Goal: Book appointment/travel/reservation

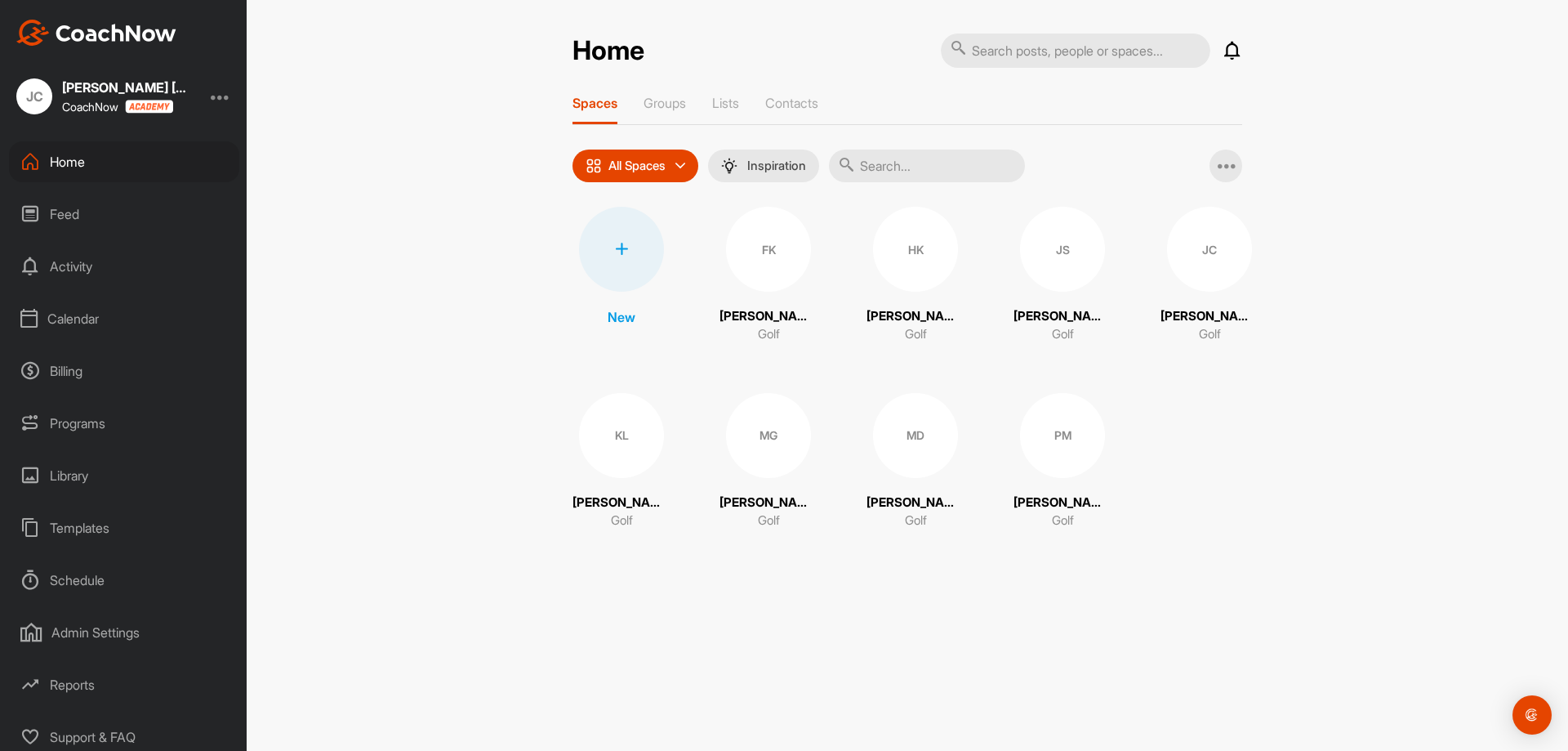
click at [93, 320] on div "Calendar" at bounding box center [124, 319] width 231 height 41
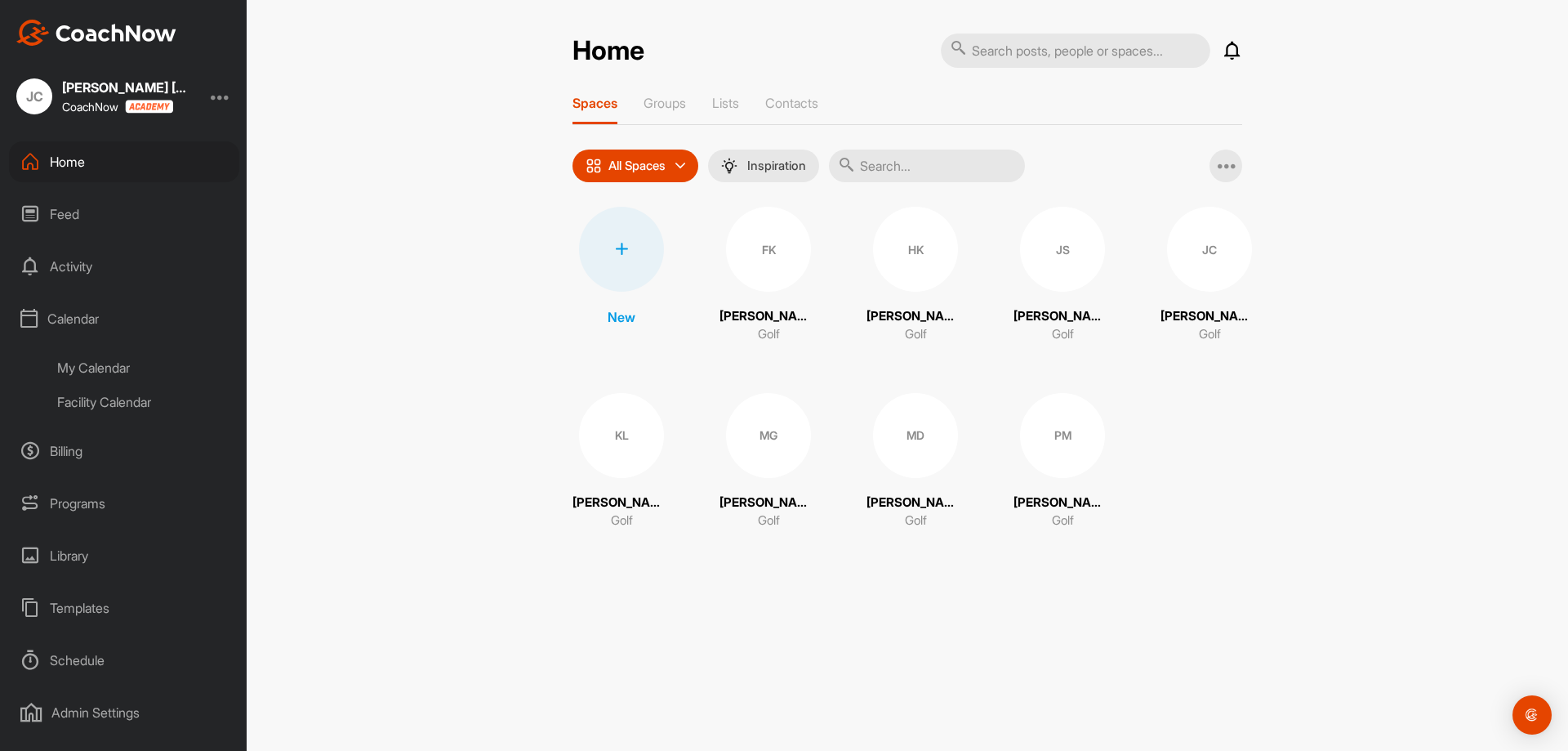
click at [106, 398] on div "Facility Calendar" at bounding box center [142, 401] width 193 height 34
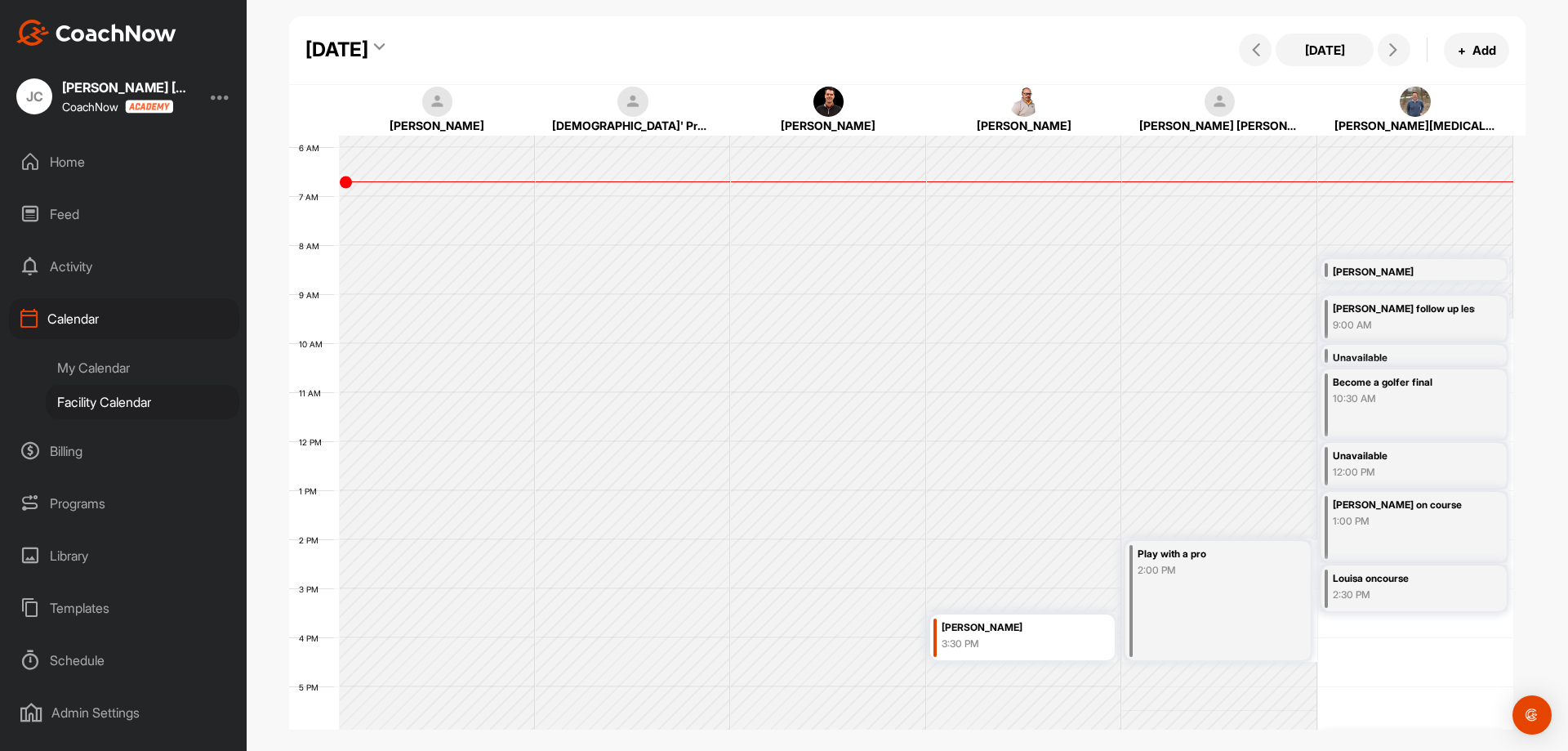
scroll to position [365, 0]
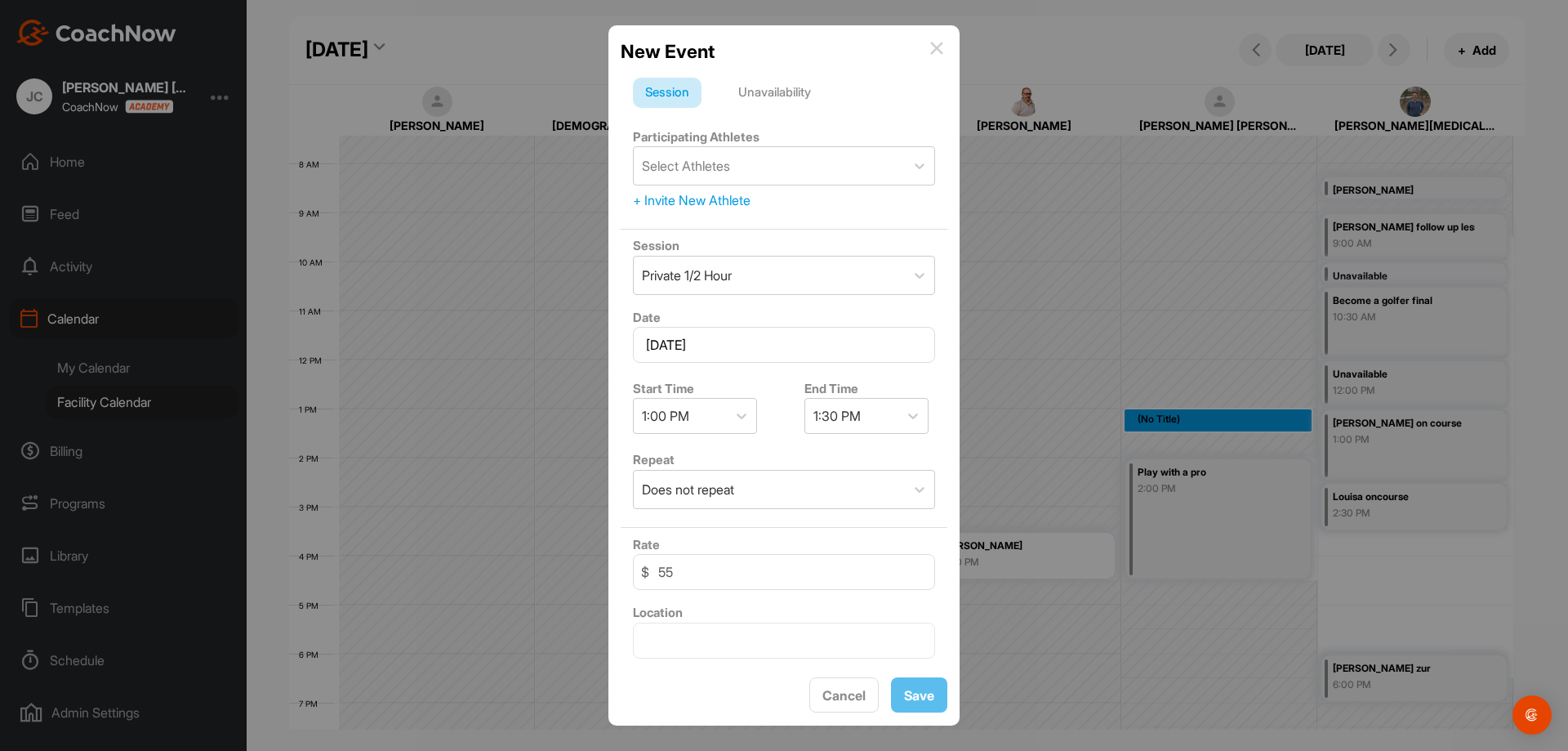
click at [779, 82] on div "Unavailability" at bounding box center [774, 93] width 97 height 31
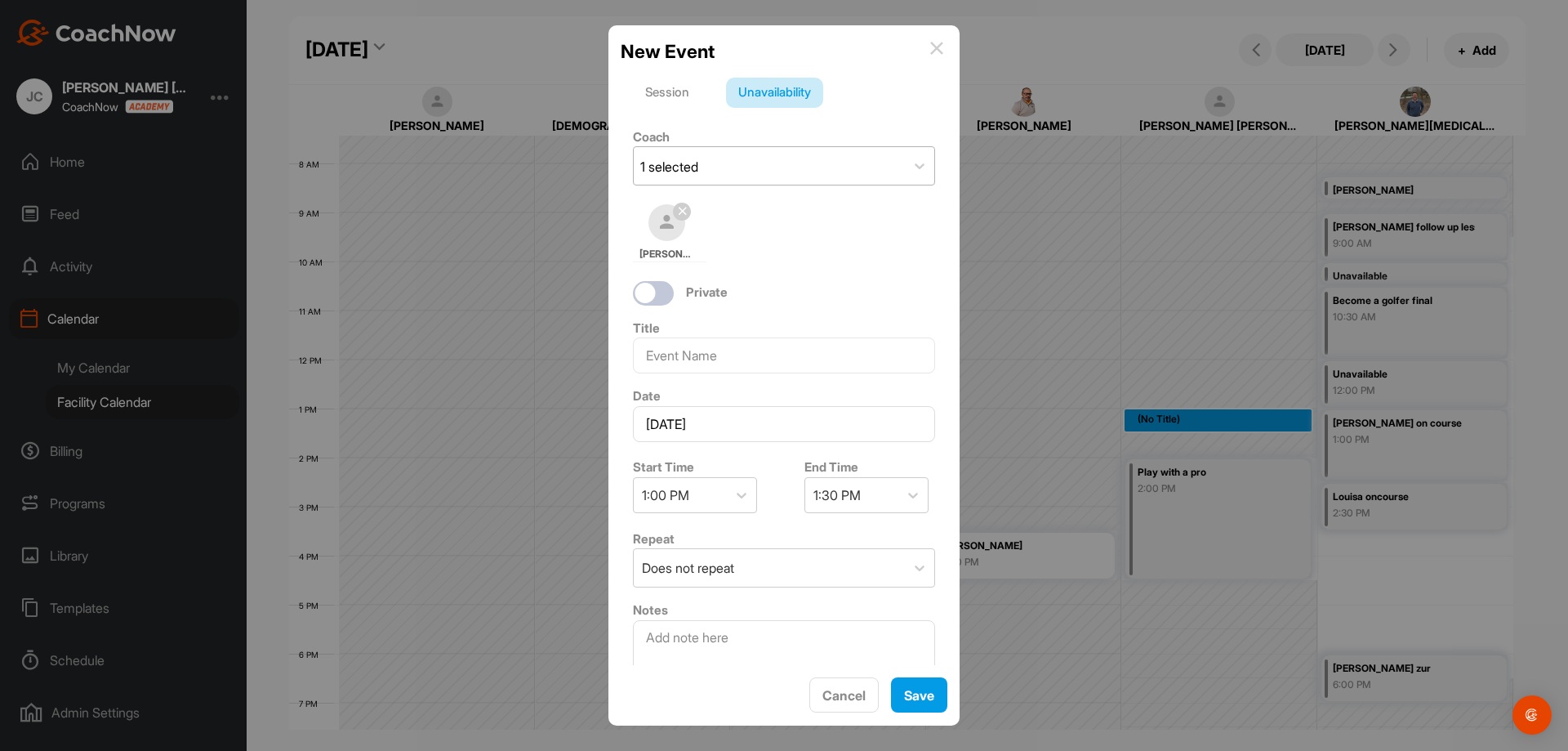
click at [730, 166] on div "1 selected" at bounding box center [769, 166] width 271 height 38
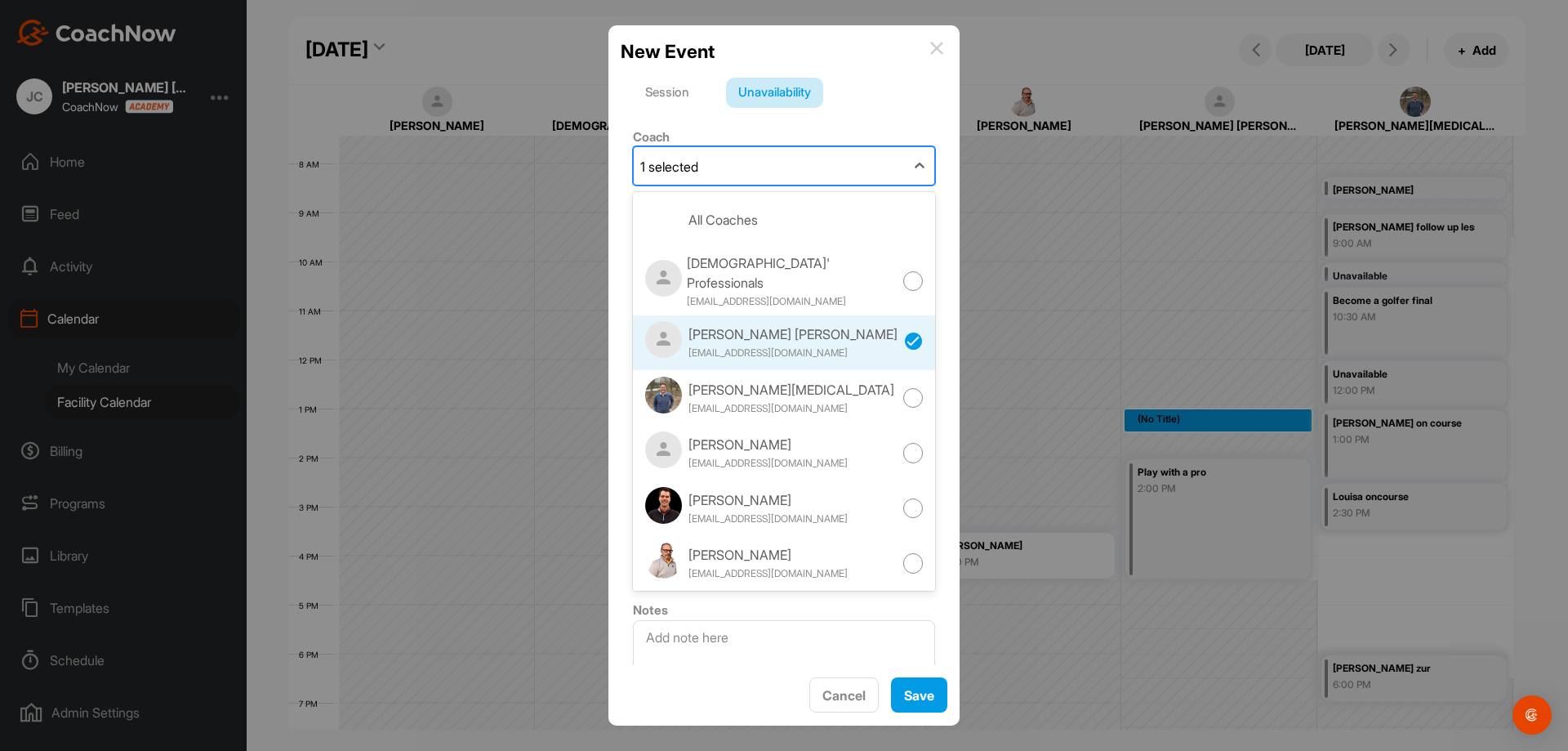
click at [684, 82] on div "Session" at bounding box center [667, 93] width 69 height 31
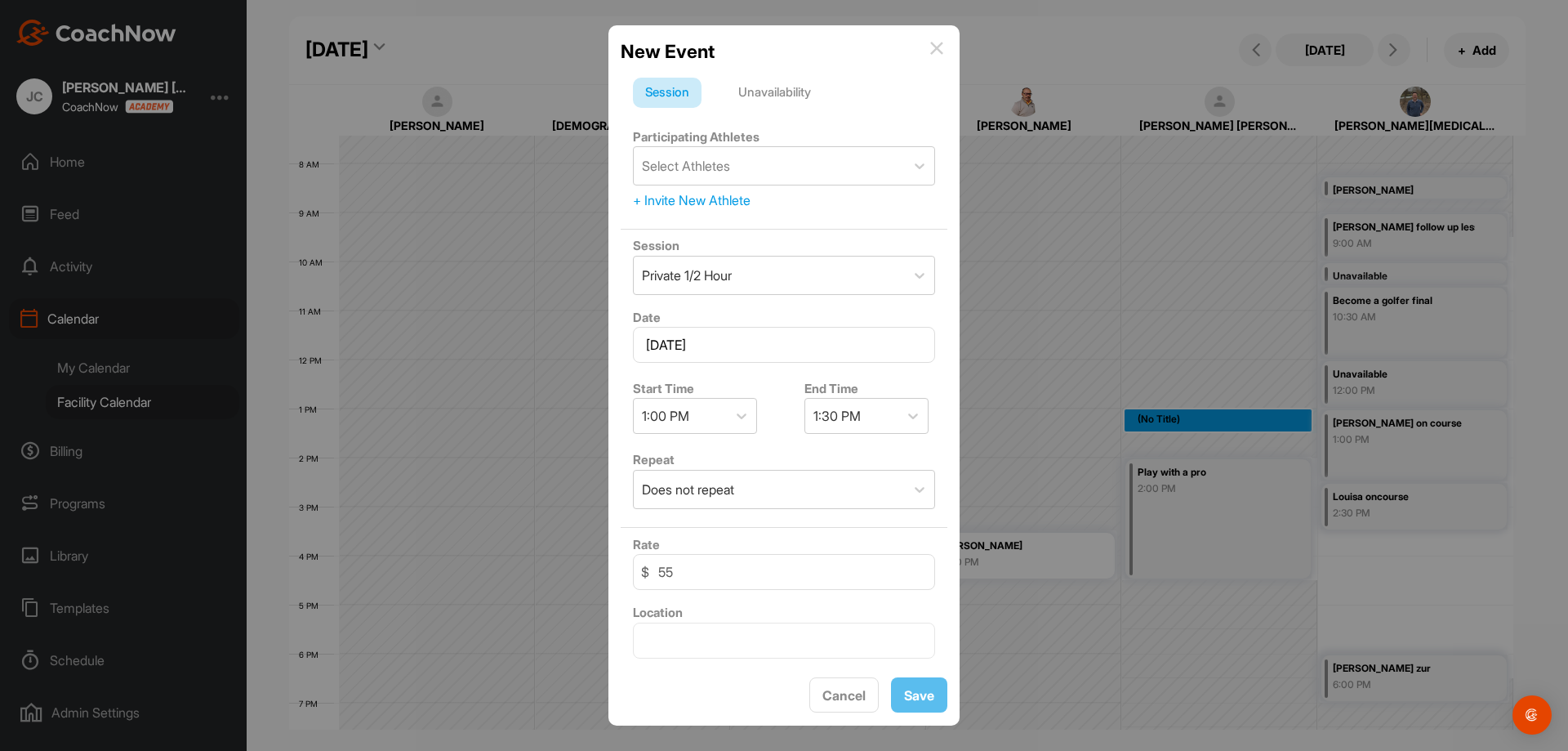
click at [811, 84] on div "Unavailability" at bounding box center [774, 93] width 97 height 31
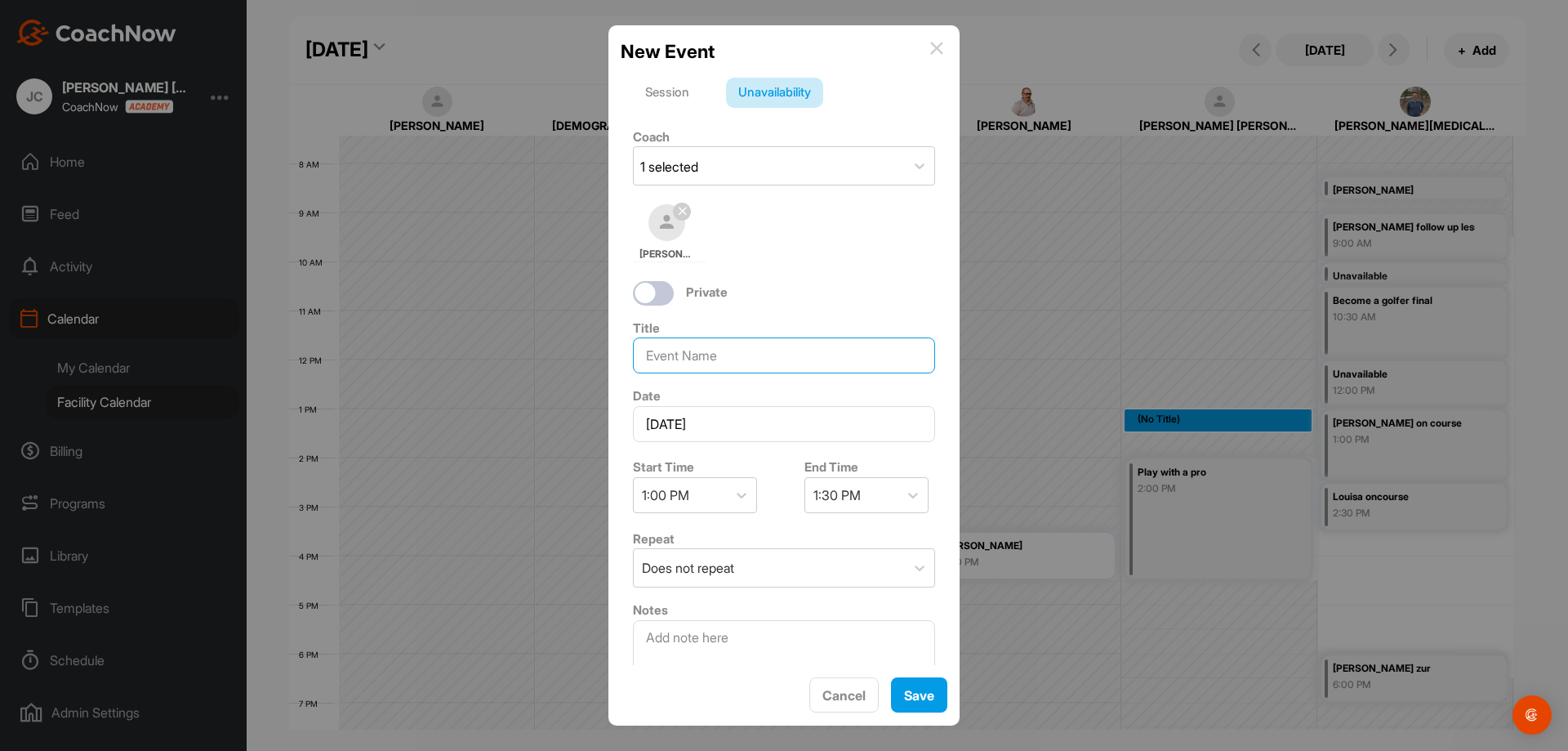
click at [731, 350] on input at bounding box center [784, 355] width 302 height 36
click at [688, 215] on div at bounding box center [682, 212] width 19 height 19
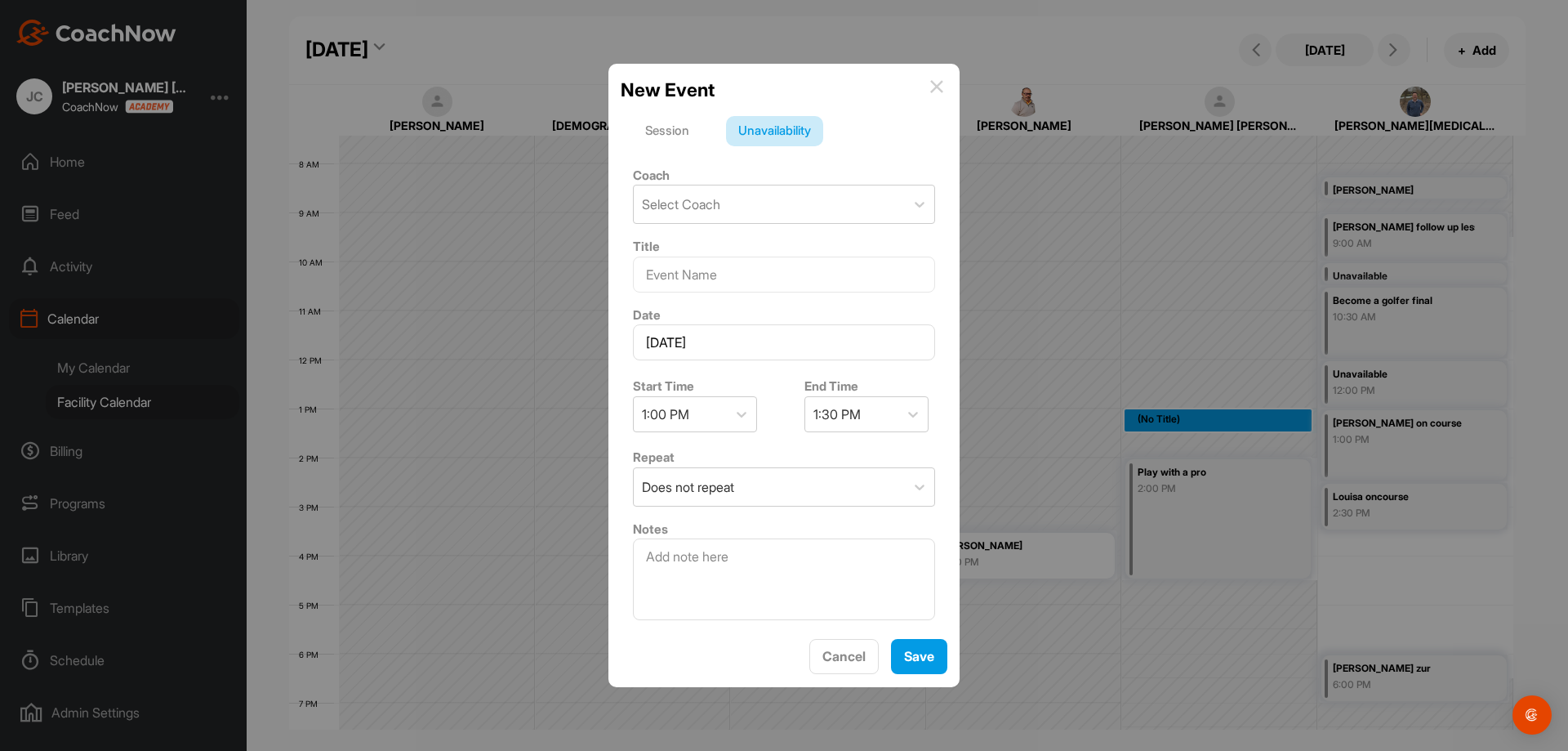
click at [935, 81] on img at bounding box center [936, 86] width 13 height 13
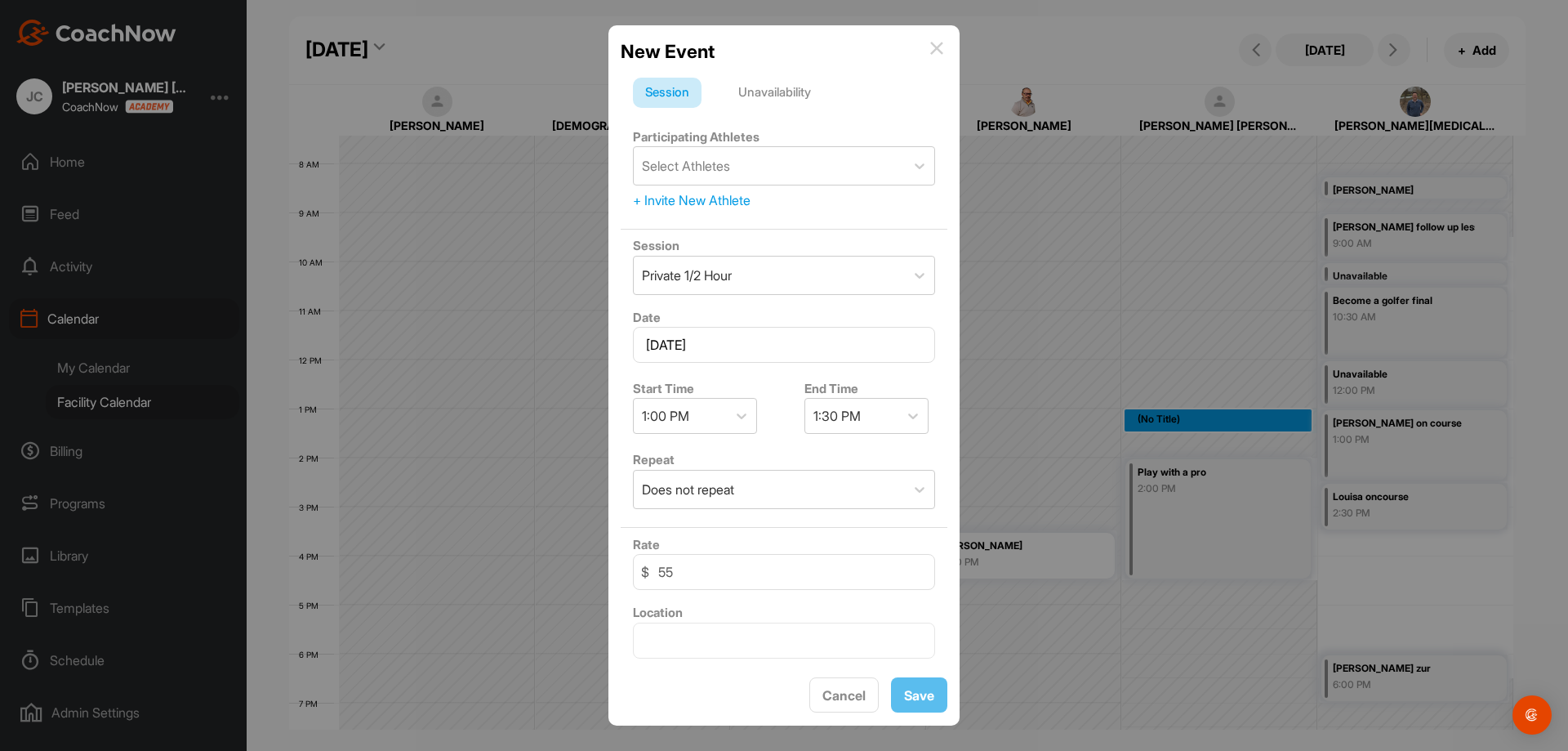
click at [779, 88] on div "Unavailability" at bounding box center [774, 93] width 97 height 31
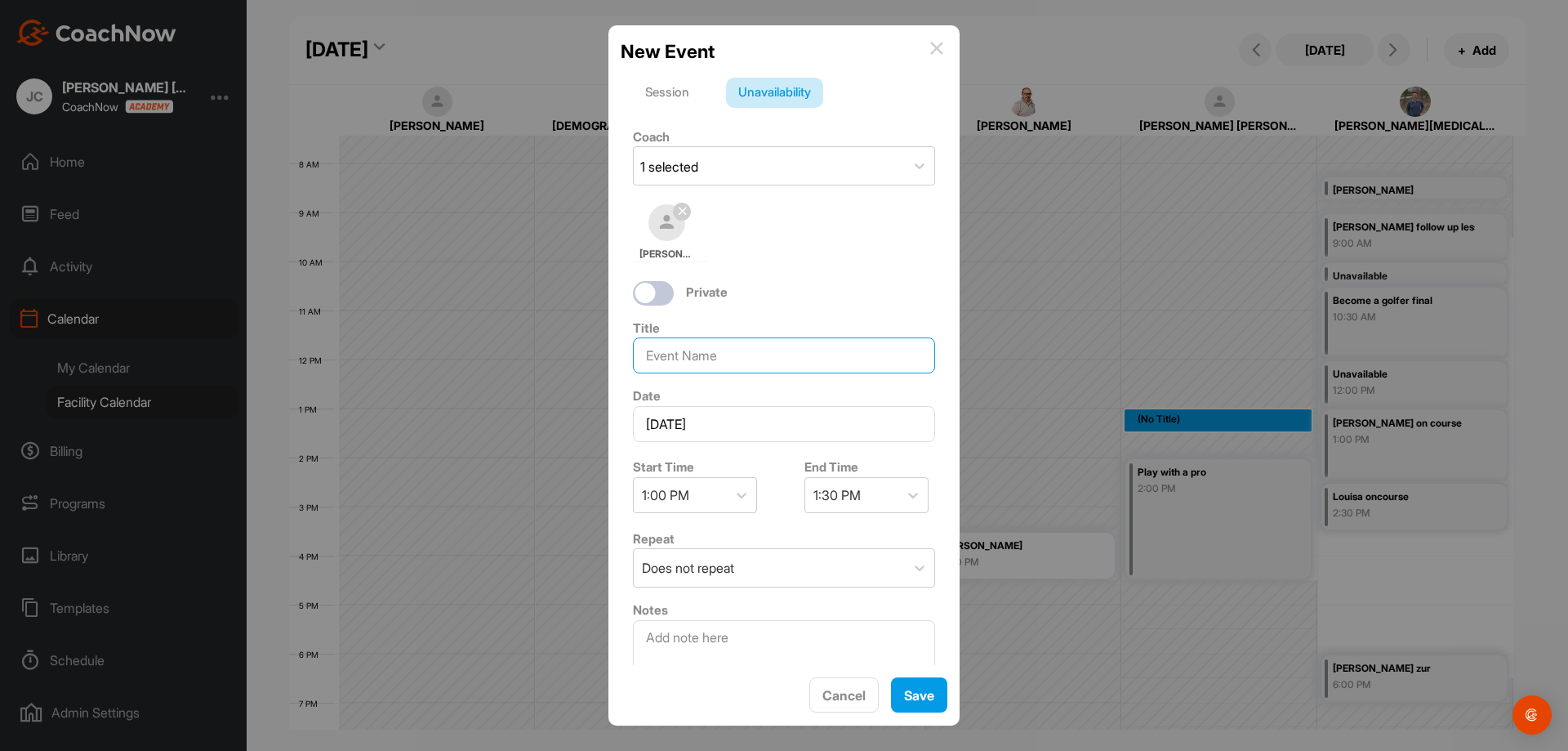
drag, startPoint x: 711, startPoint y: 364, endPoint x: 722, endPoint y: 366, distance: 11.2
click at [711, 363] on input at bounding box center [784, 355] width 302 height 36
type input "M"
type input "[PERSON_NAME]"
click at [922, 677] on div "New Event Session Unavailability Coach 1 selected [PERSON_NAME] [PERSON_NAME] P…" at bounding box center [784, 376] width 351 height 701
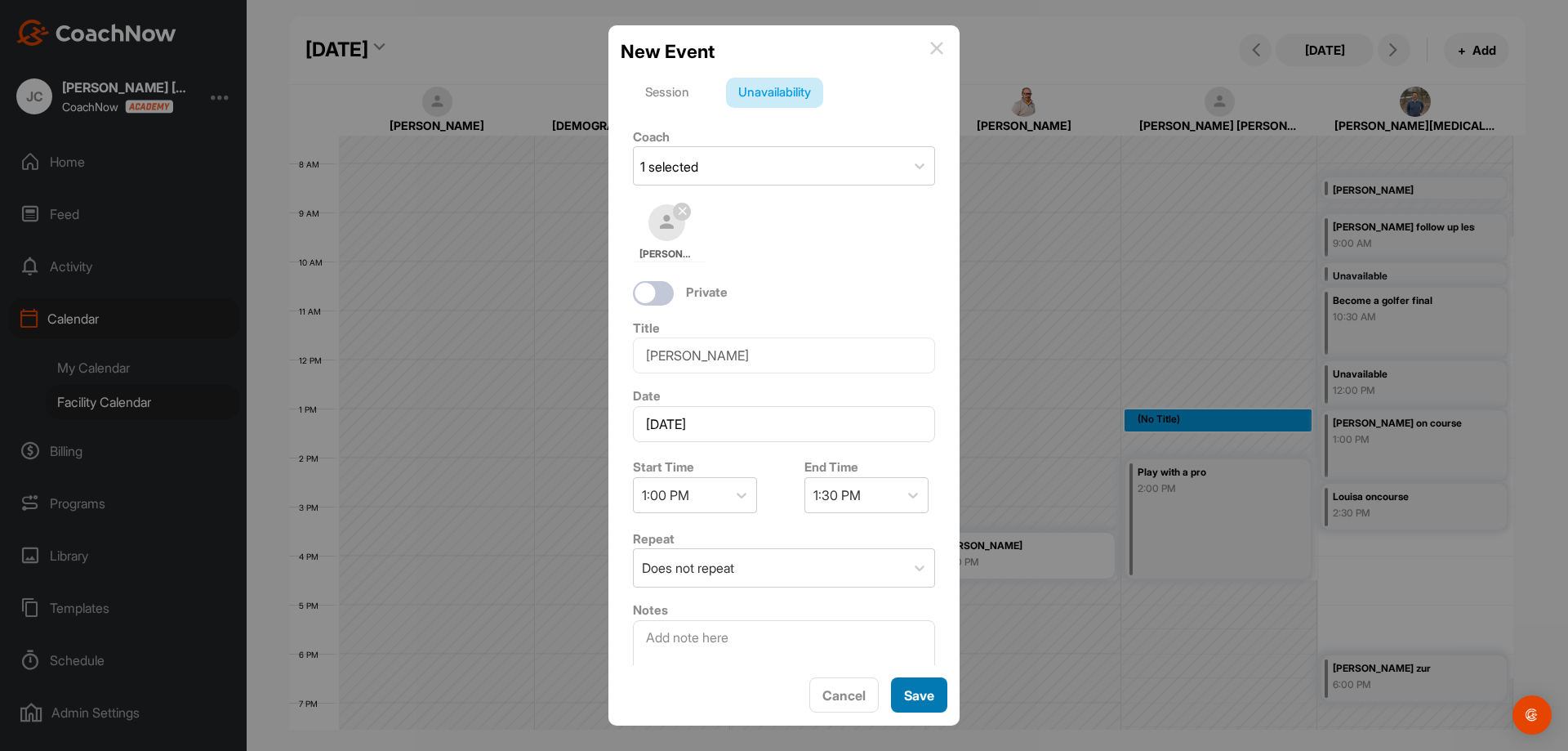
click at [930, 698] on button "Save" at bounding box center [920, 695] width 57 height 35
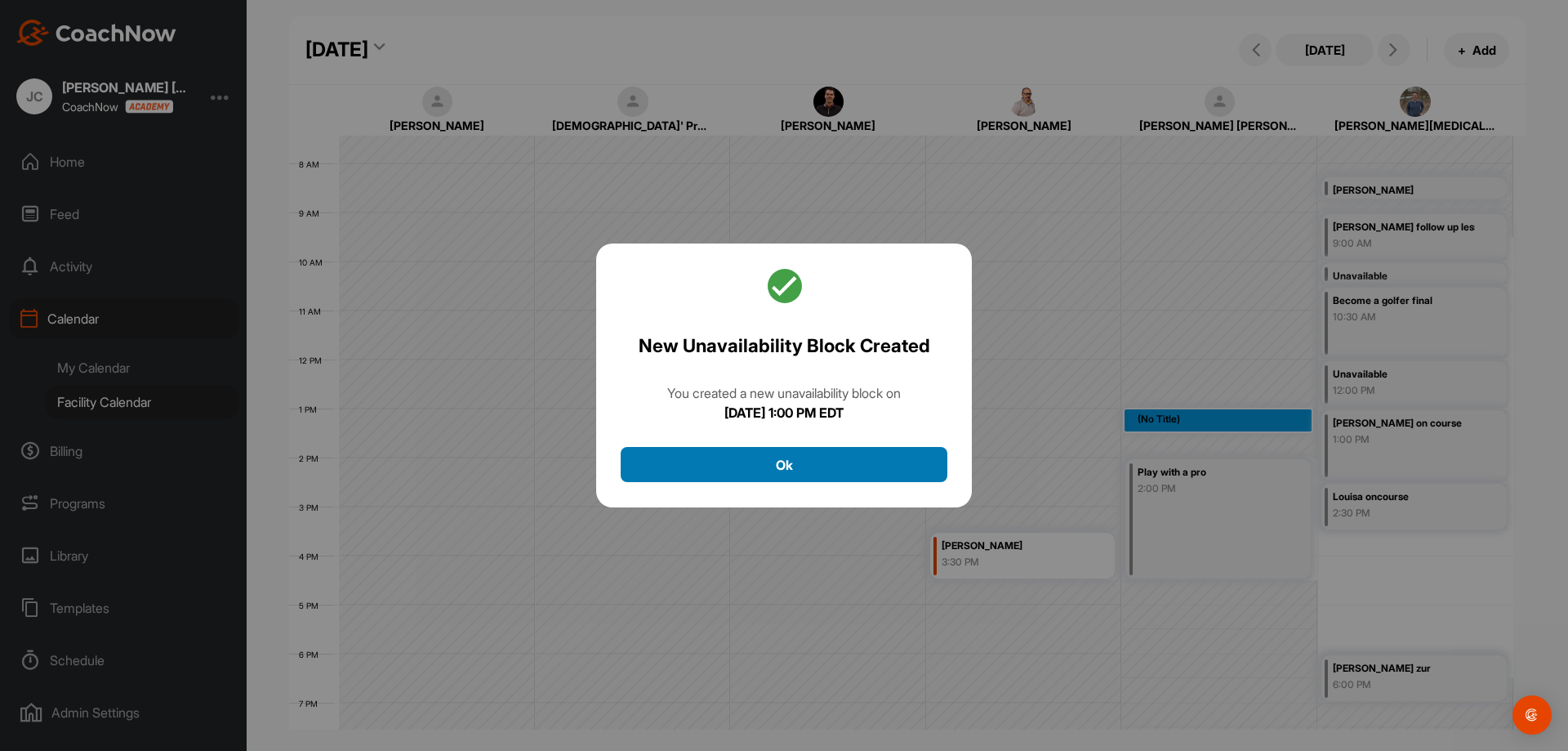
click at [713, 455] on button "Ok" at bounding box center [784, 464] width 327 height 35
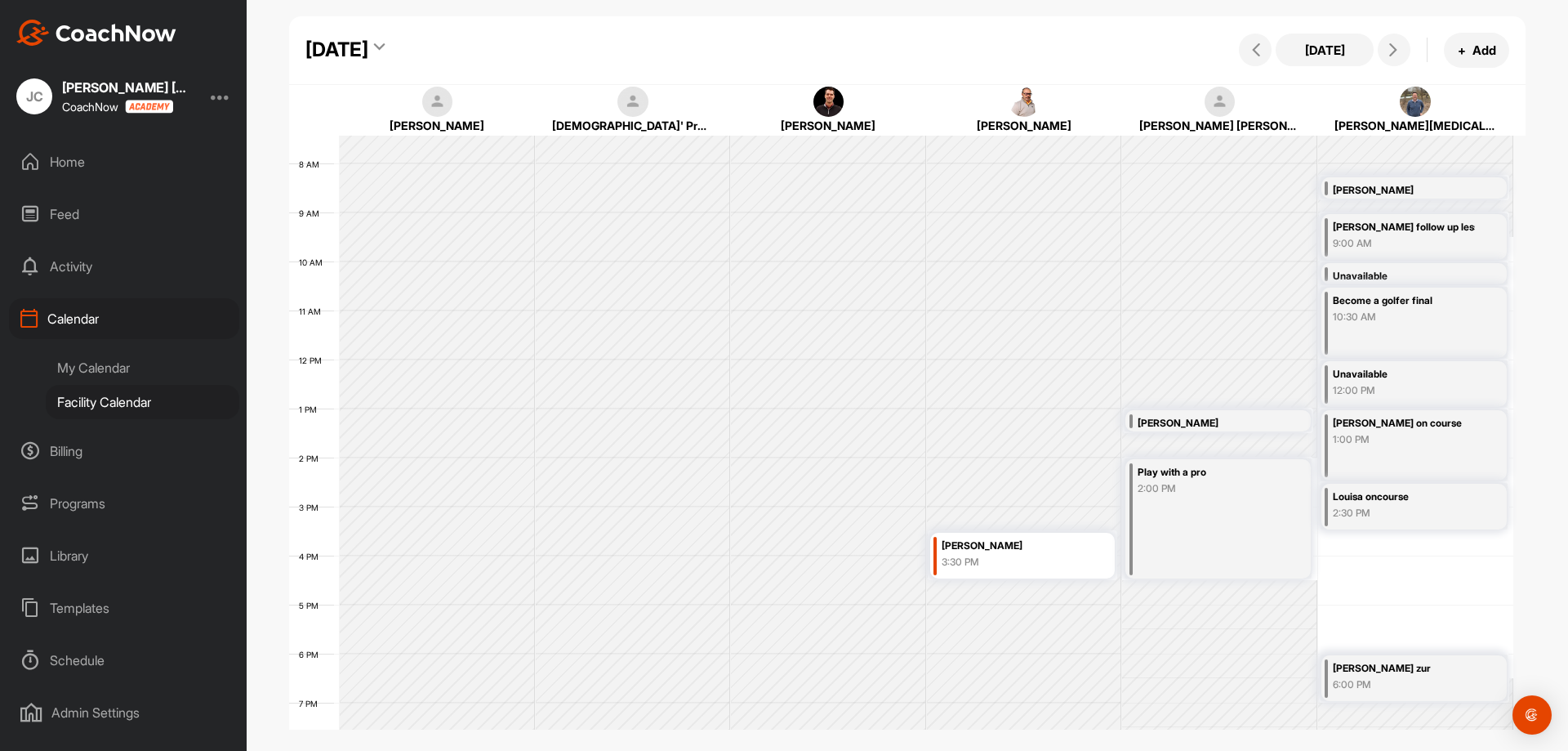
click at [1237, 49] on div "[DATE] + Add" at bounding box center [1372, 50] width 275 height 35
click at [1391, 48] on icon at bounding box center [1393, 49] width 13 height 13
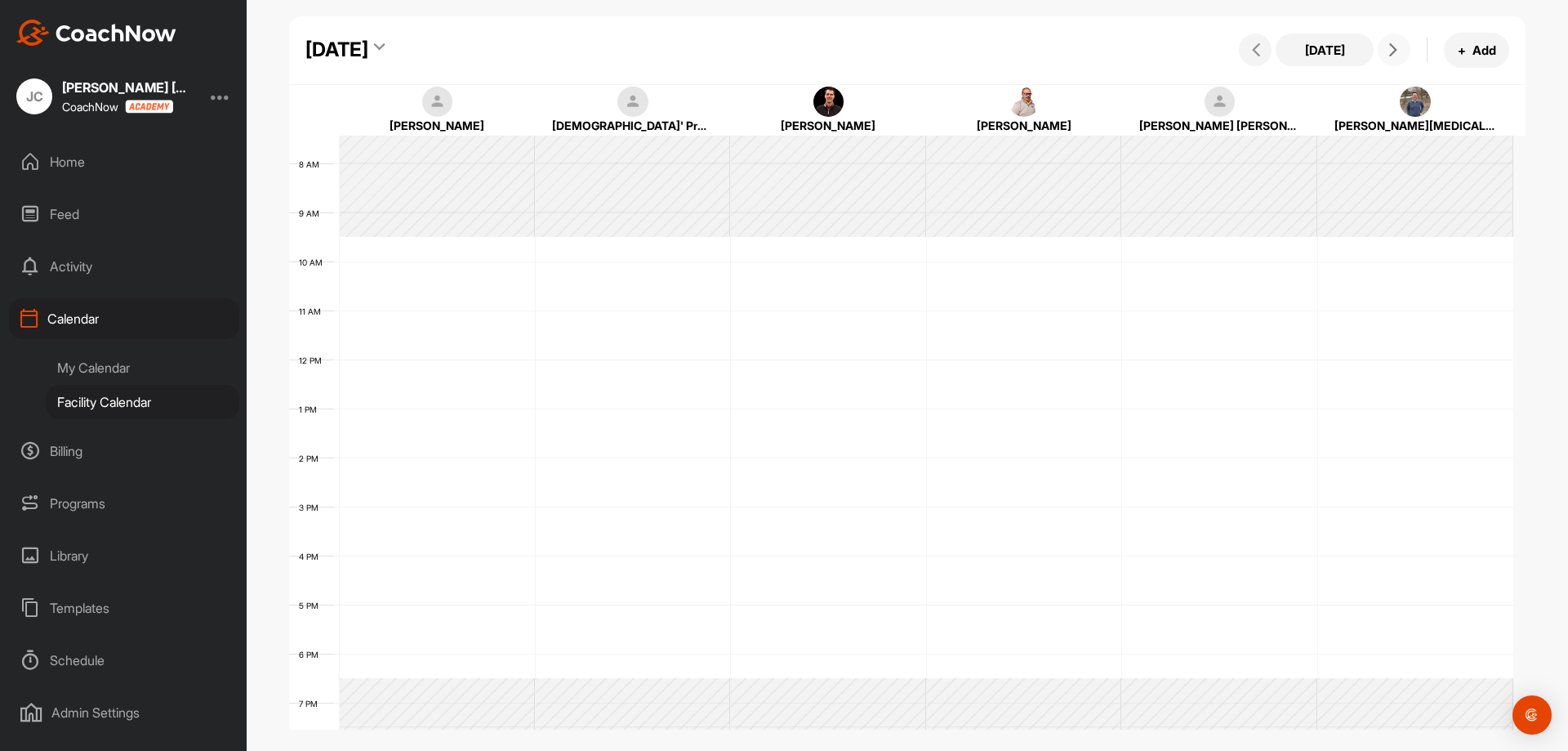
scroll to position [283, 0]
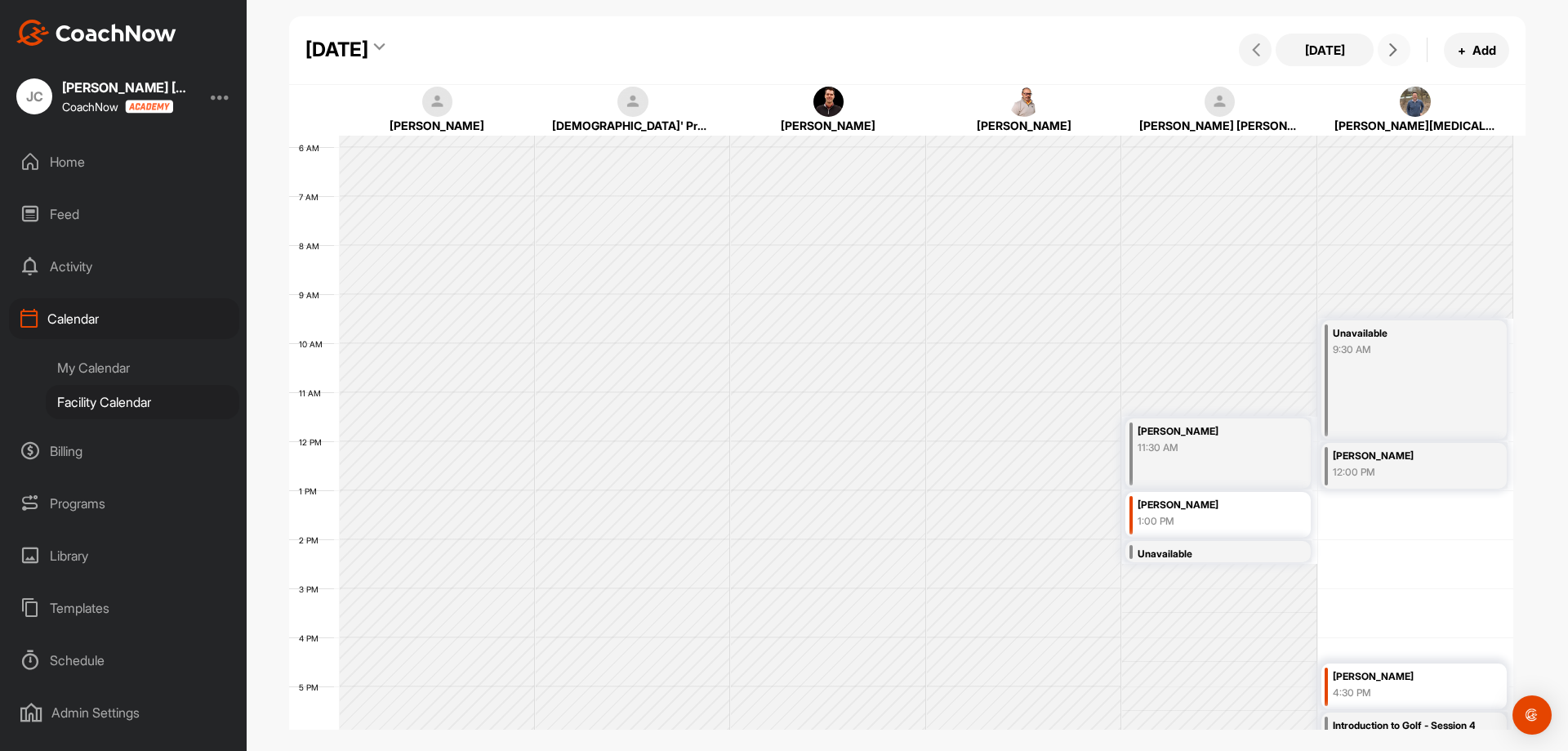
click at [1392, 52] on icon at bounding box center [1393, 49] width 13 height 13
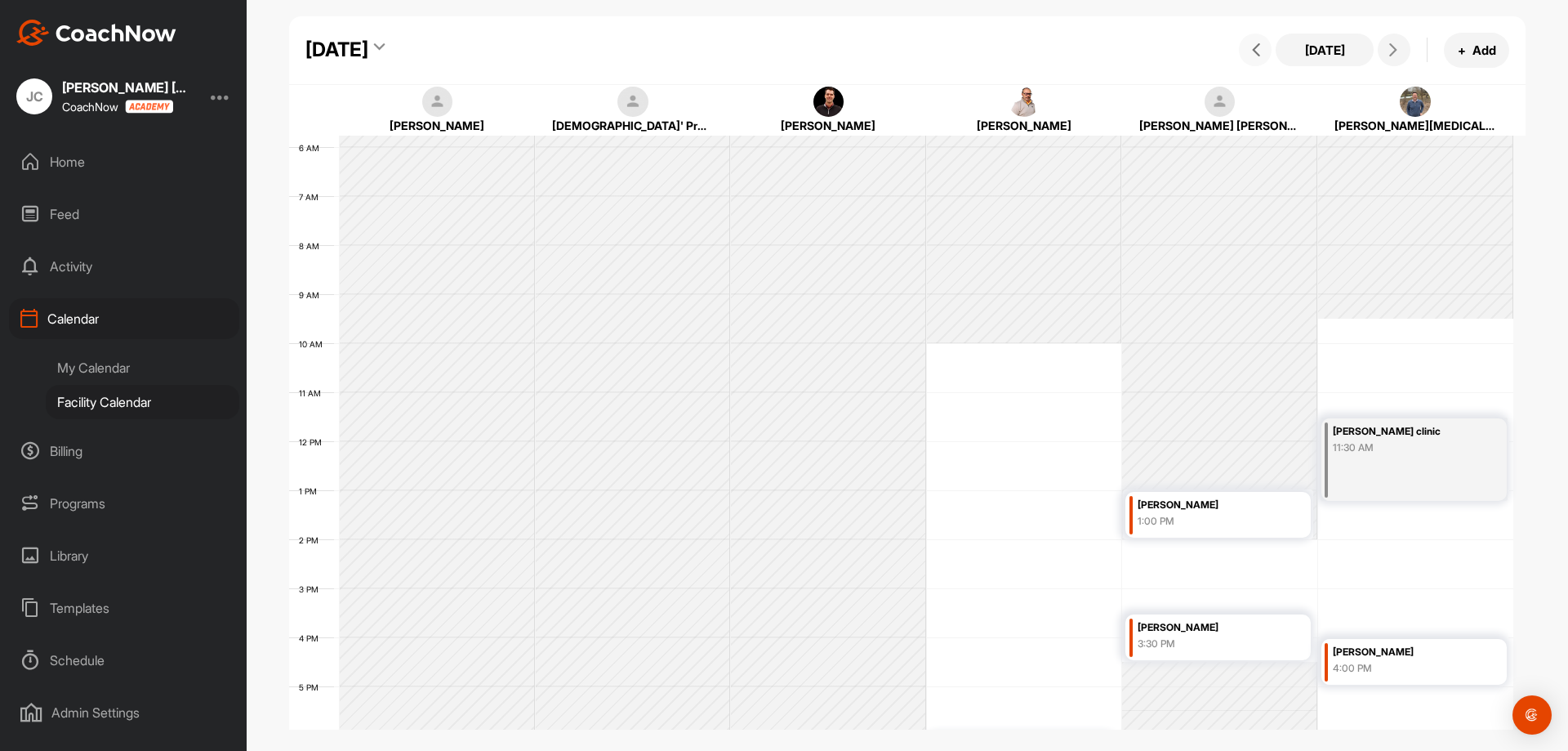
click at [1258, 49] on icon at bounding box center [1256, 49] width 13 height 13
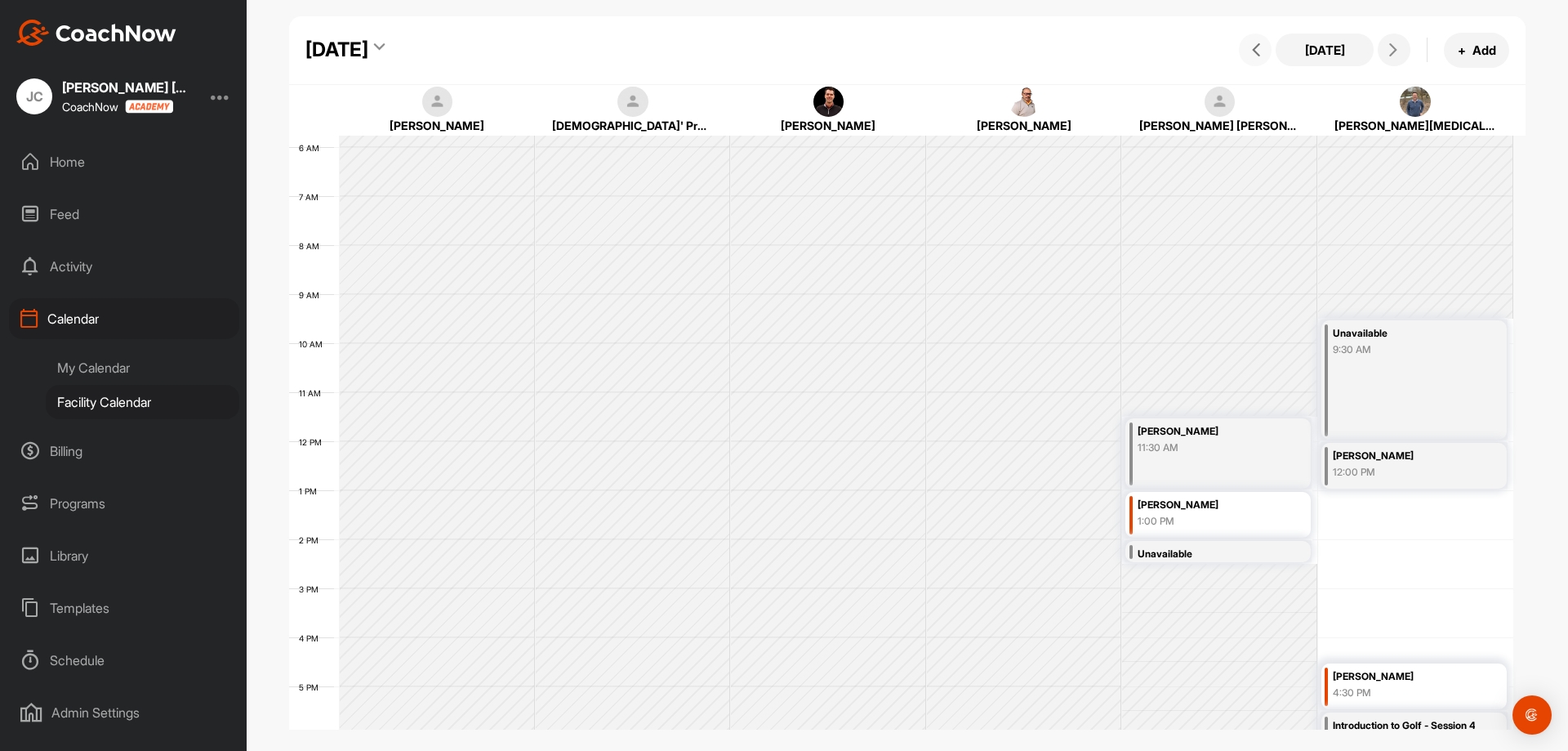
click at [1258, 49] on icon at bounding box center [1256, 49] width 13 height 13
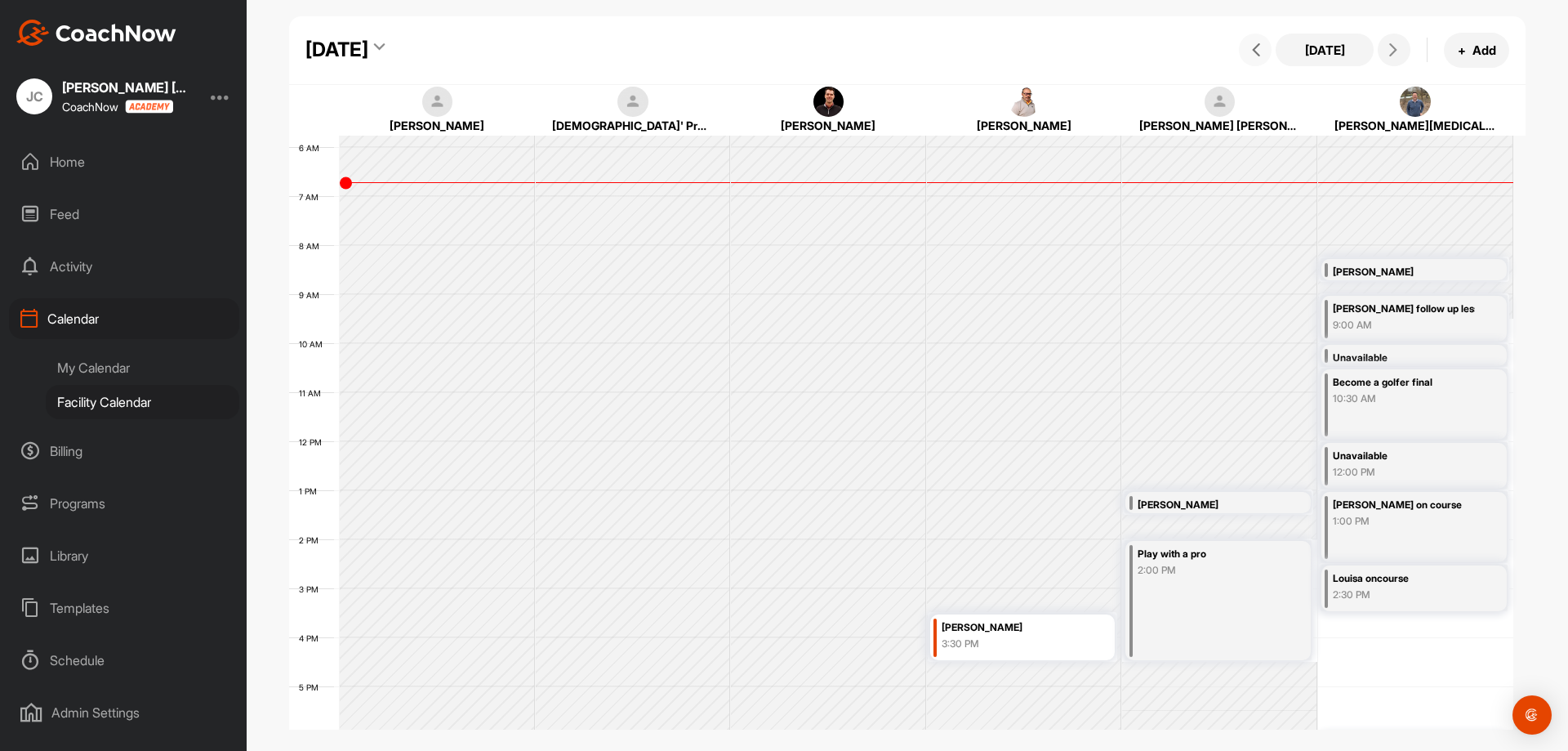
click at [1258, 49] on icon at bounding box center [1256, 49] width 13 height 13
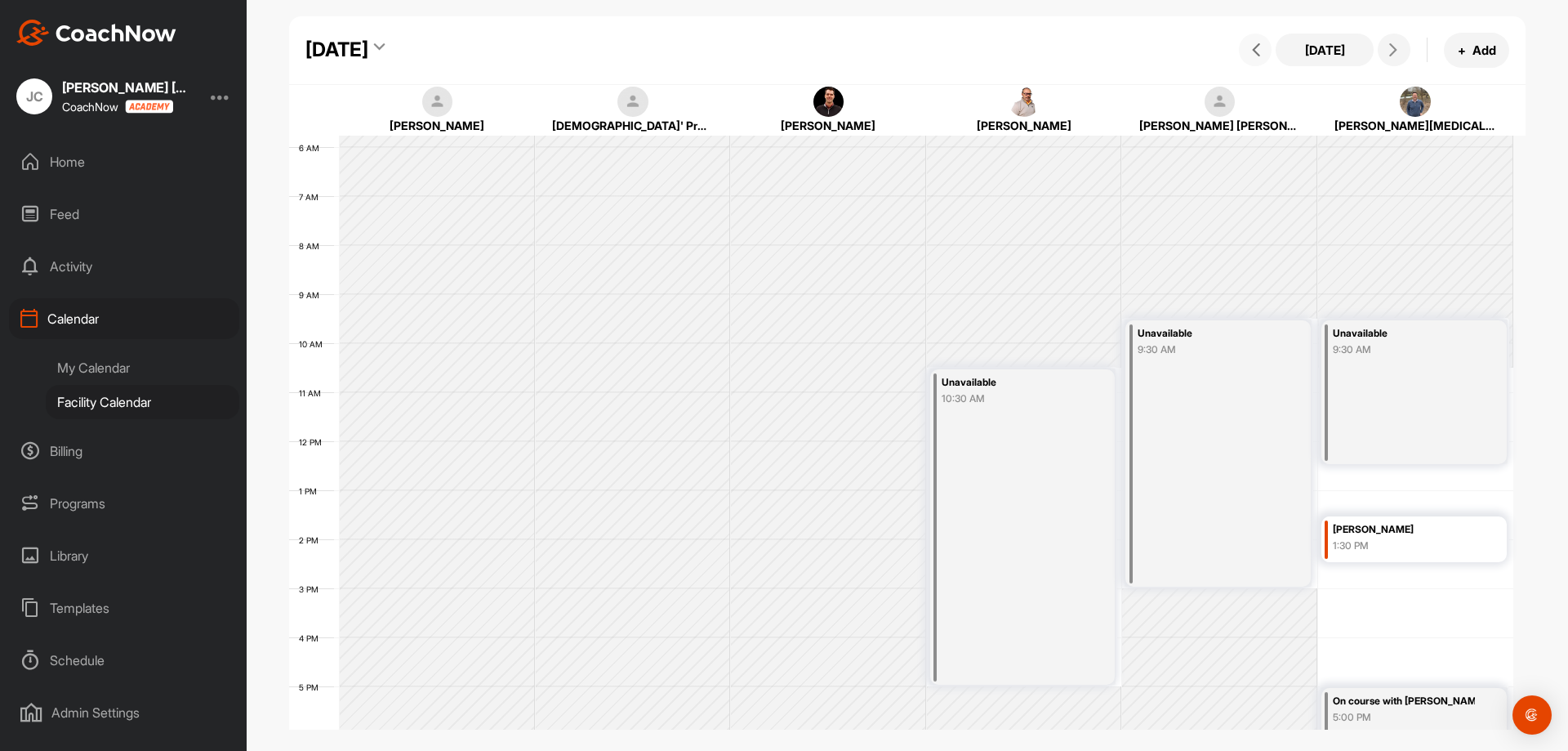
click at [1258, 51] on icon at bounding box center [1256, 49] width 13 height 13
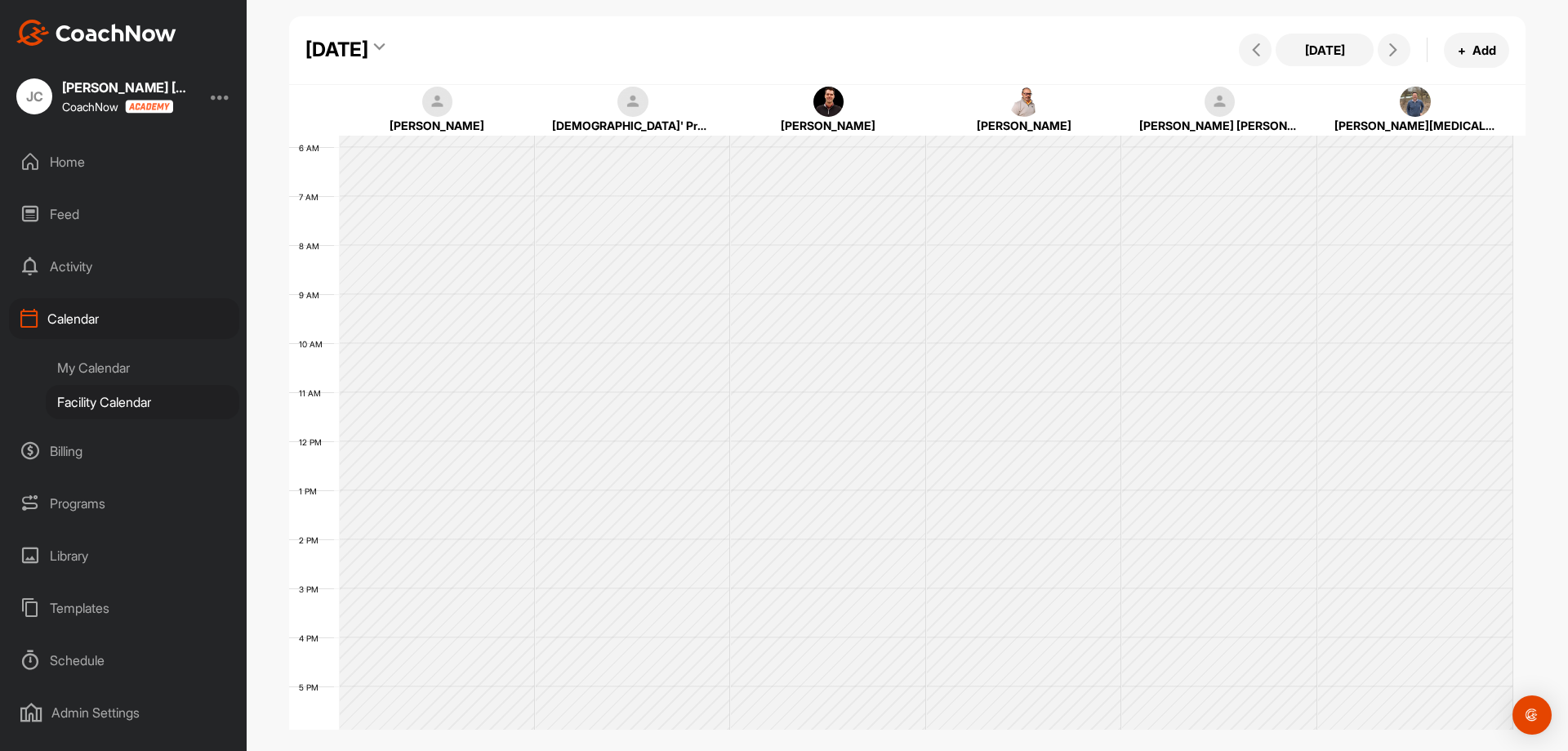
click at [180, 379] on div "My Calendar" at bounding box center [142, 367] width 193 height 34
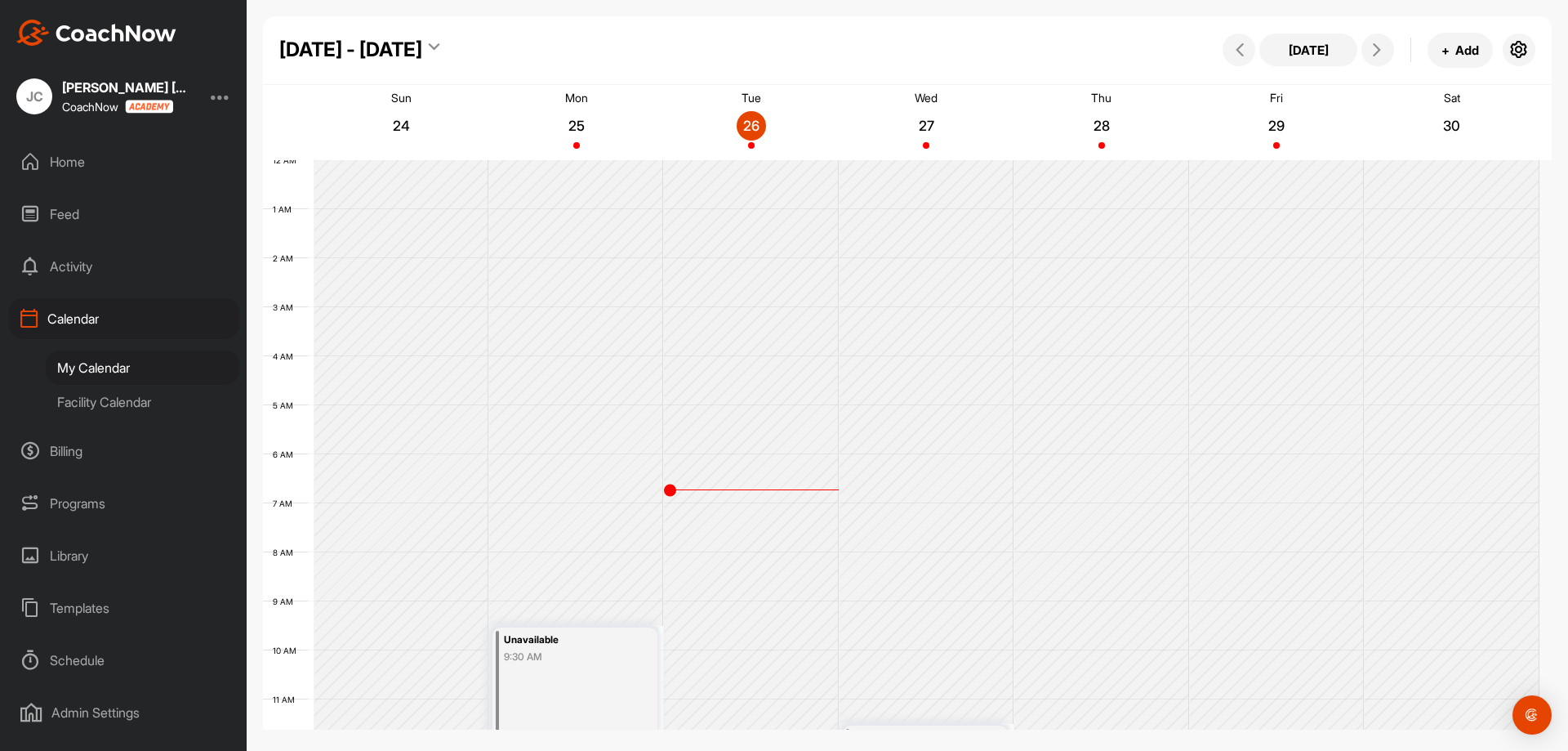
scroll to position [283, 0]
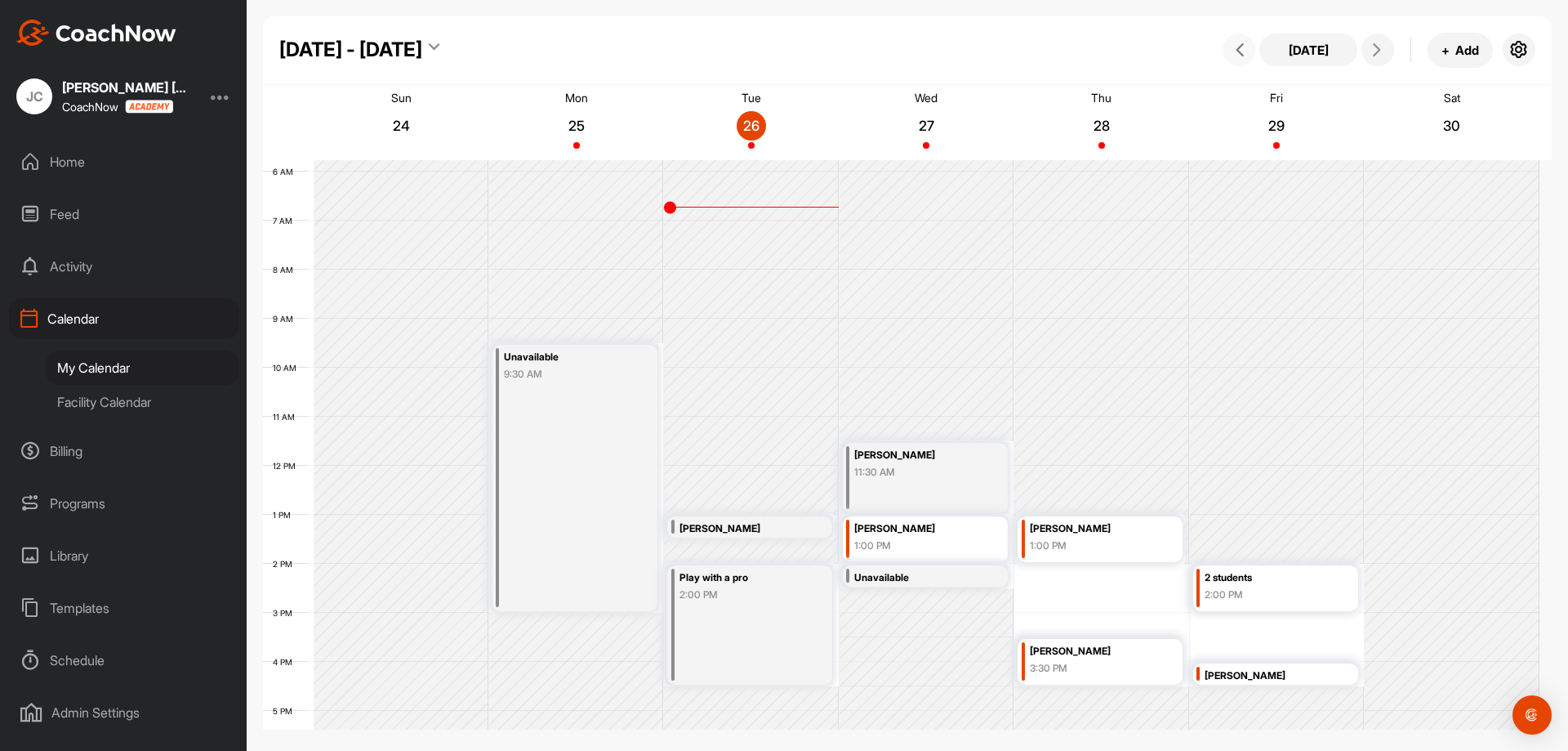
click at [1236, 54] on icon at bounding box center [1239, 49] width 13 height 13
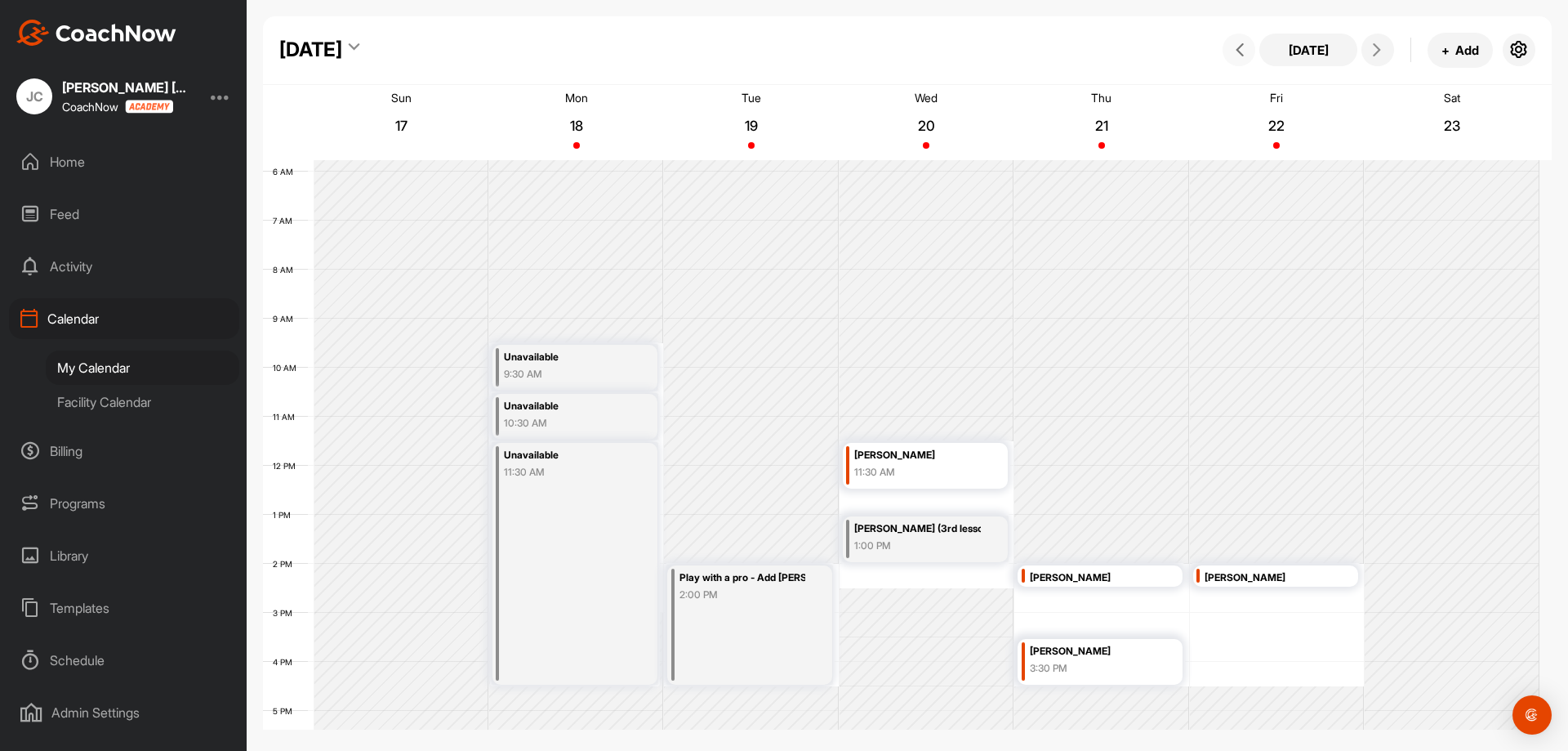
click at [1241, 60] on button at bounding box center [1239, 50] width 33 height 33
